Goal: Task Accomplishment & Management: Use online tool/utility

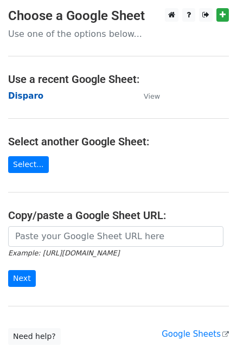
click at [17, 95] on strong "Disparo" at bounding box center [25, 96] width 35 height 10
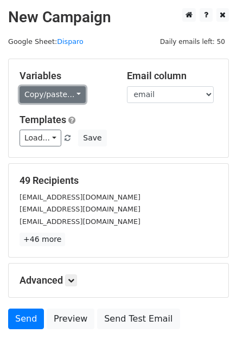
click at [72, 98] on link "Copy/paste..." at bounding box center [53, 94] width 66 height 17
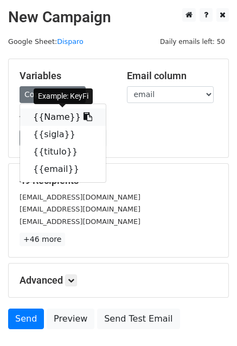
click at [59, 119] on link "{{Name}}" at bounding box center [63, 116] width 86 height 17
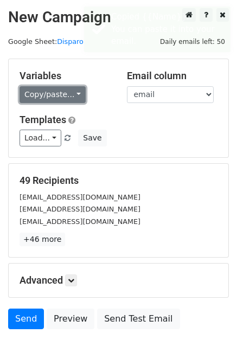
click at [28, 93] on link "Copy/paste..." at bounding box center [53, 94] width 66 height 17
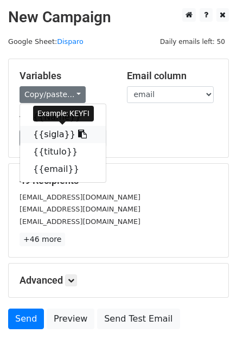
click at [43, 138] on link "{{sigla}}" at bounding box center [63, 134] width 86 height 17
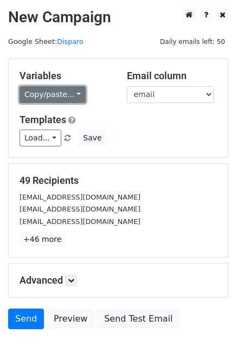
click at [64, 94] on link "Copy/paste..." at bounding box center [53, 94] width 66 height 17
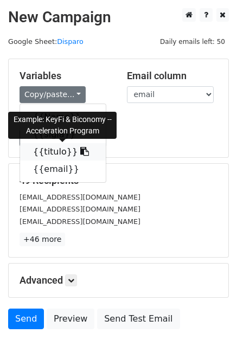
click at [48, 155] on link "{{titulo}}" at bounding box center [63, 151] width 86 height 17
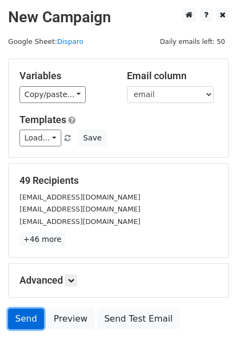
click at [20, 317] on link "Send" at bounding box center [26, 319] width 36 height 21
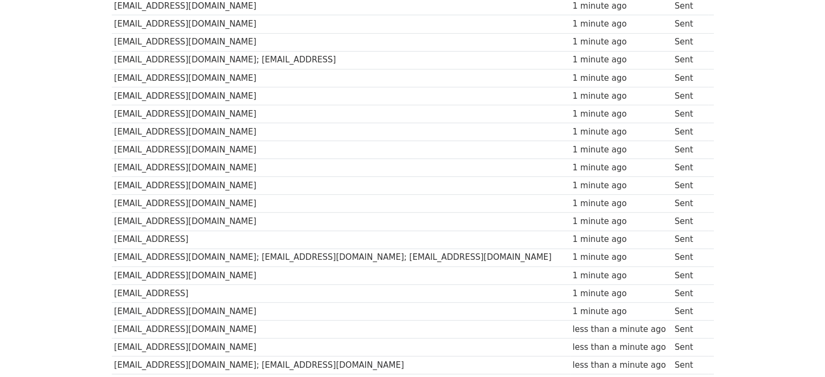
scroll to position [773, 0]
